Goal: Find specific page/section: Find specific page/section

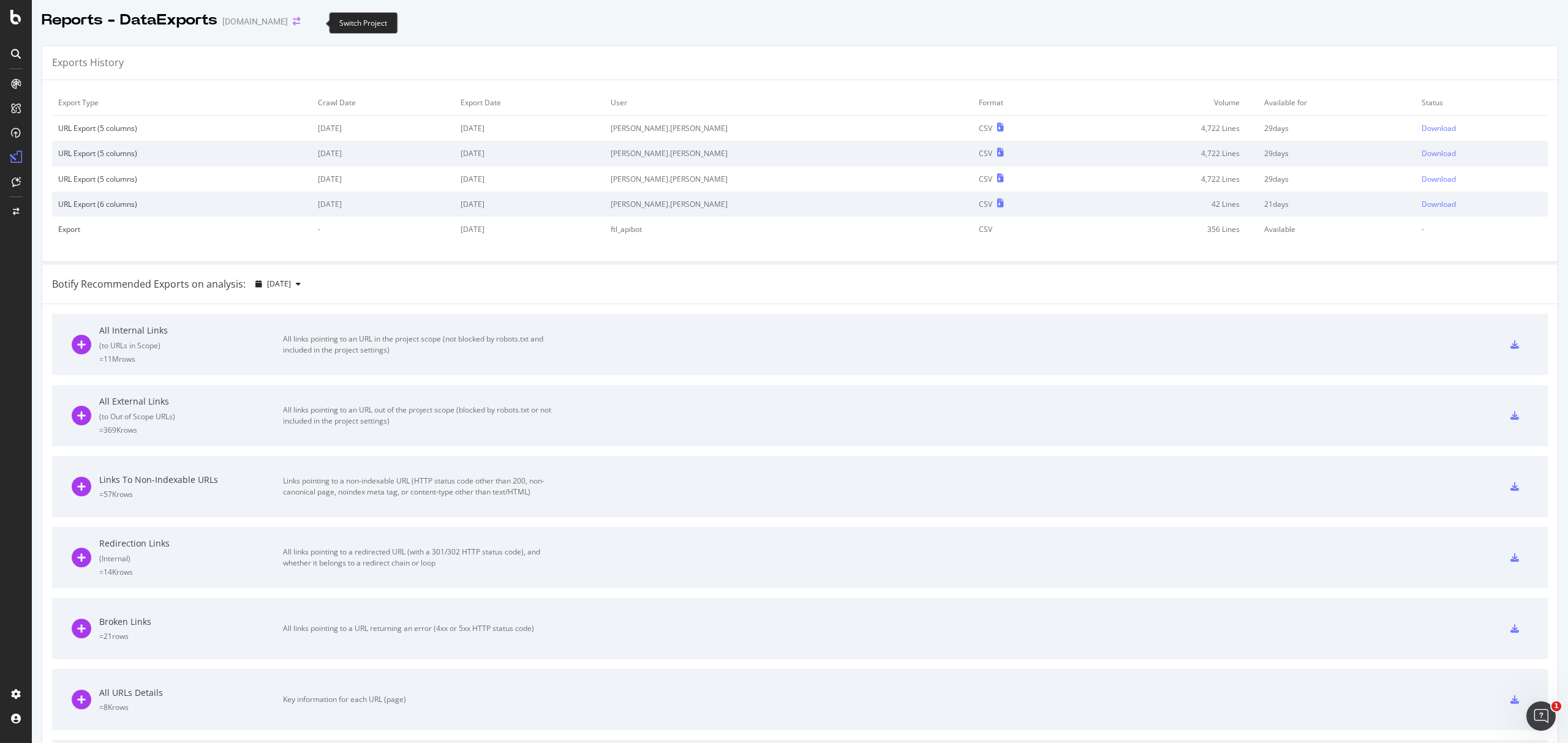
click at [300, 25] on icon "arrow-right-arrow-left" at bounding box center [296, 21] width 8 height 8
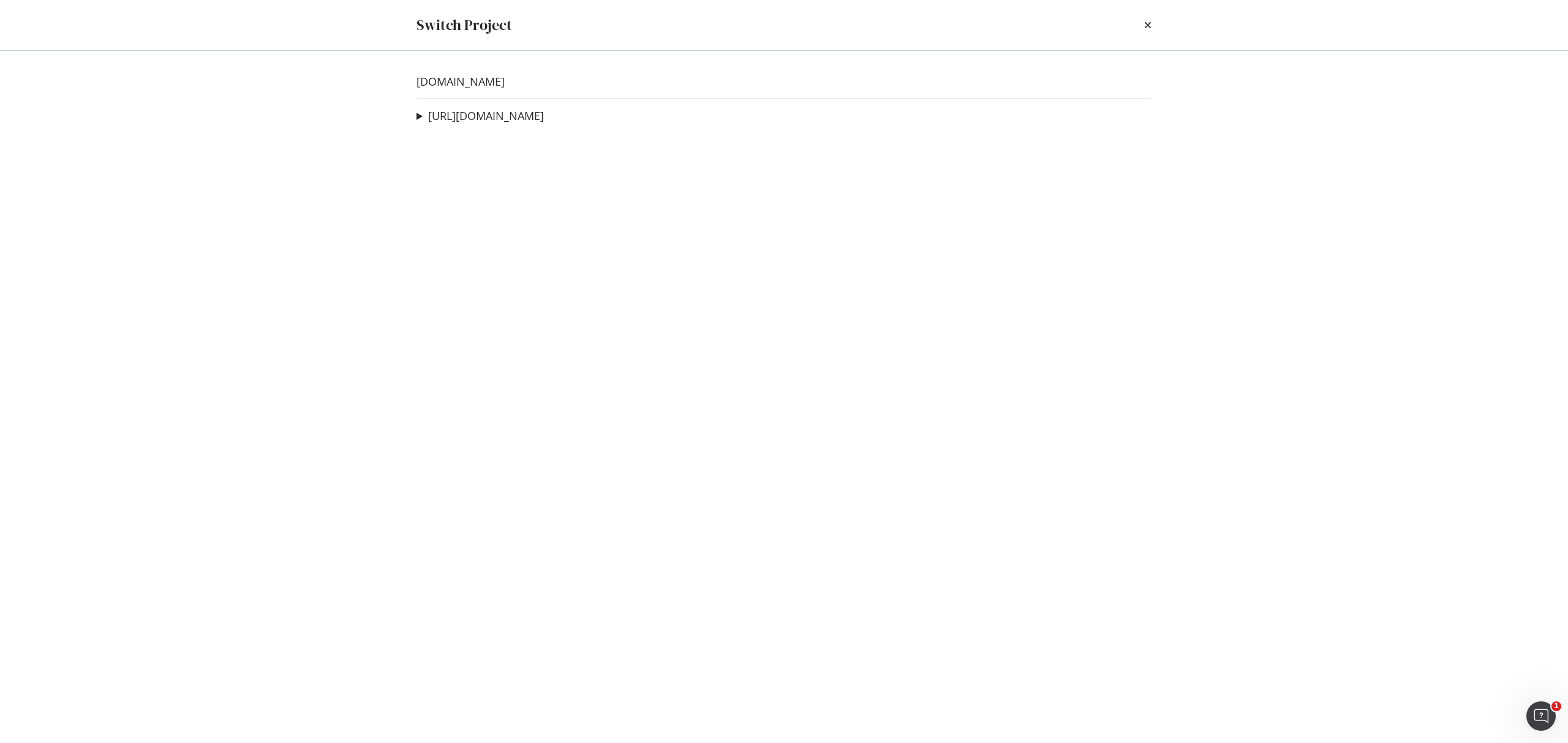
click at [509, 108] on div "[DOMAIN_NAME] [URL][DOMAIN_NAME] 404 Check (Example) Ad-Hoc Project Sitemap Cra…" at bounding box center [784, 397] width 784 height 693
click at [520, 113] on link "[URL][DOMAIN_NAME]" at bounding box center [486, 116] width 116 height 13
